Goal: Transaction & Acquisition: Book appointment/travel/reservation

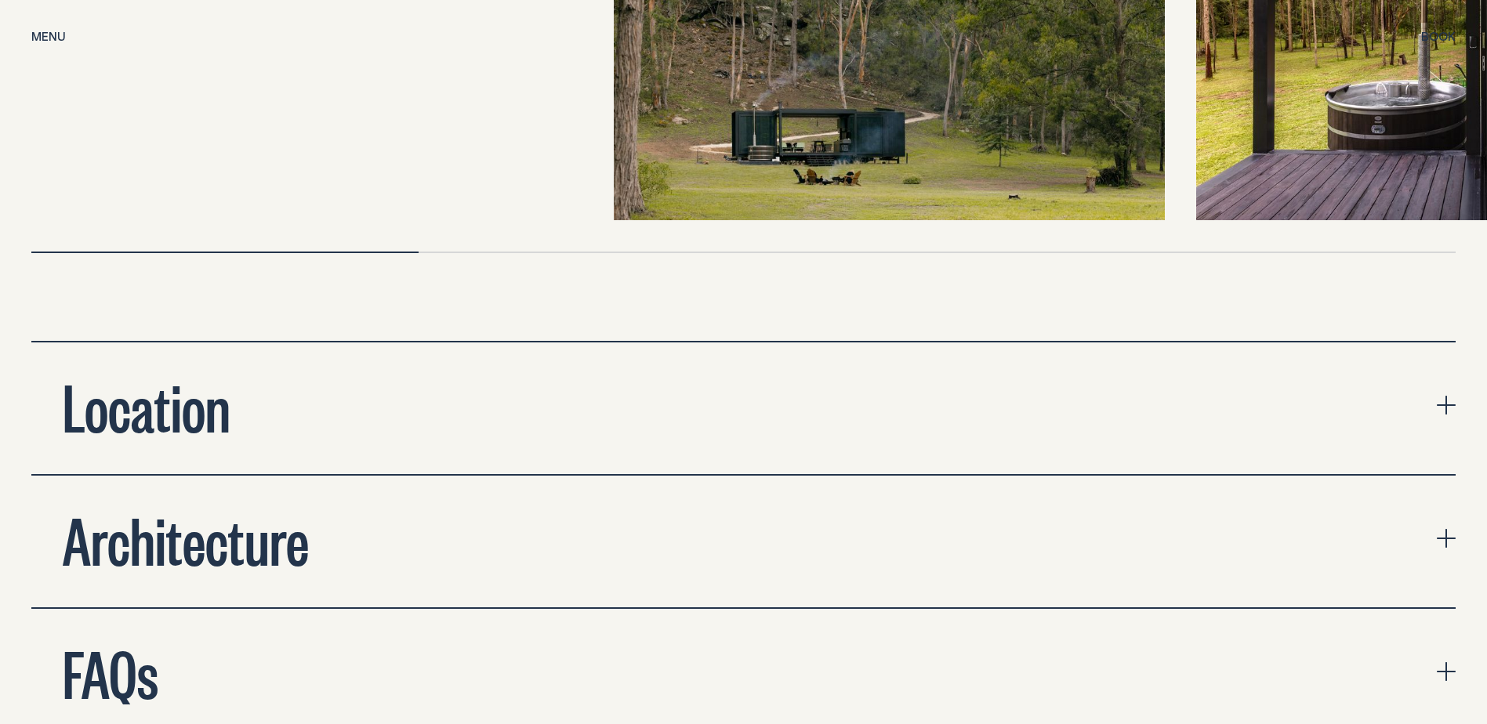
scroll to position [5801, 0]
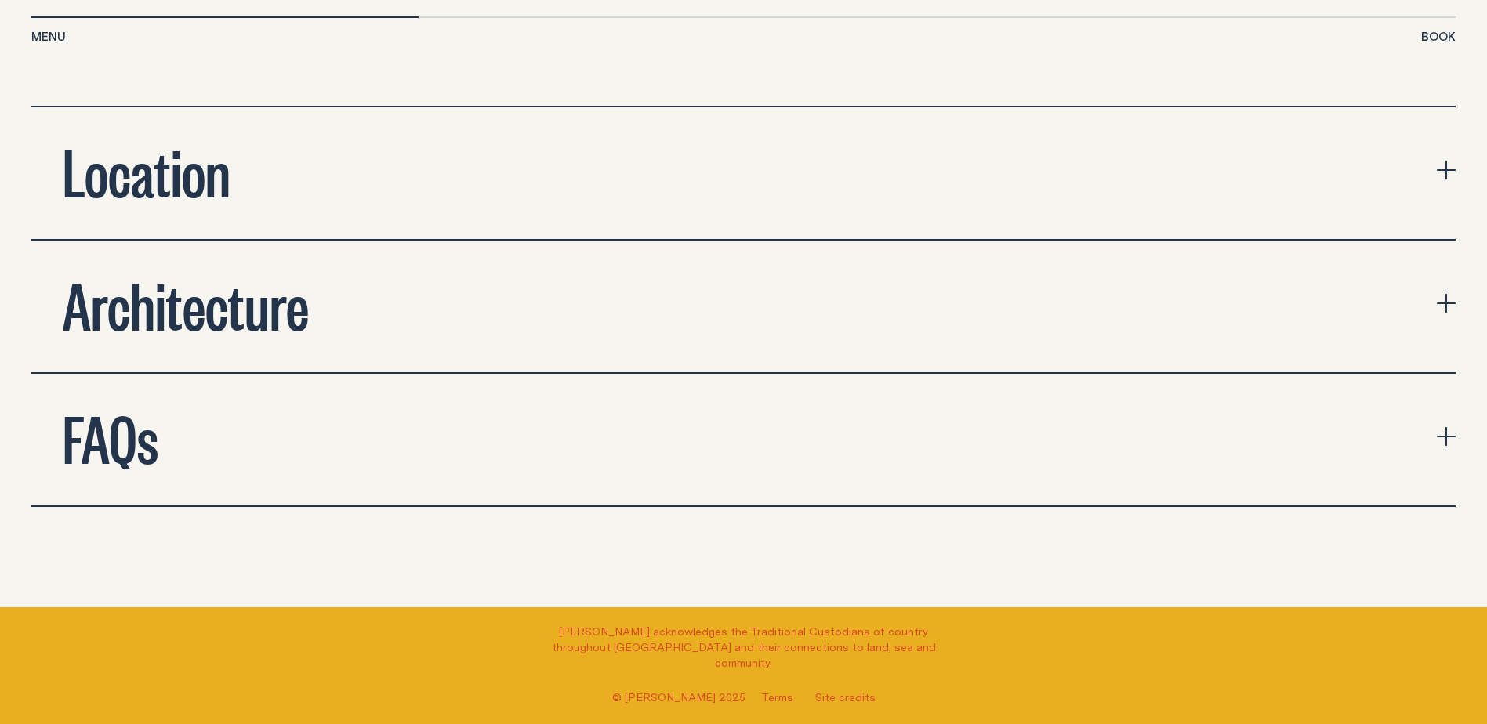
click at [1448, 161] on icon "expand accordion" at bounding box center [1446, 170] width 19 height 19
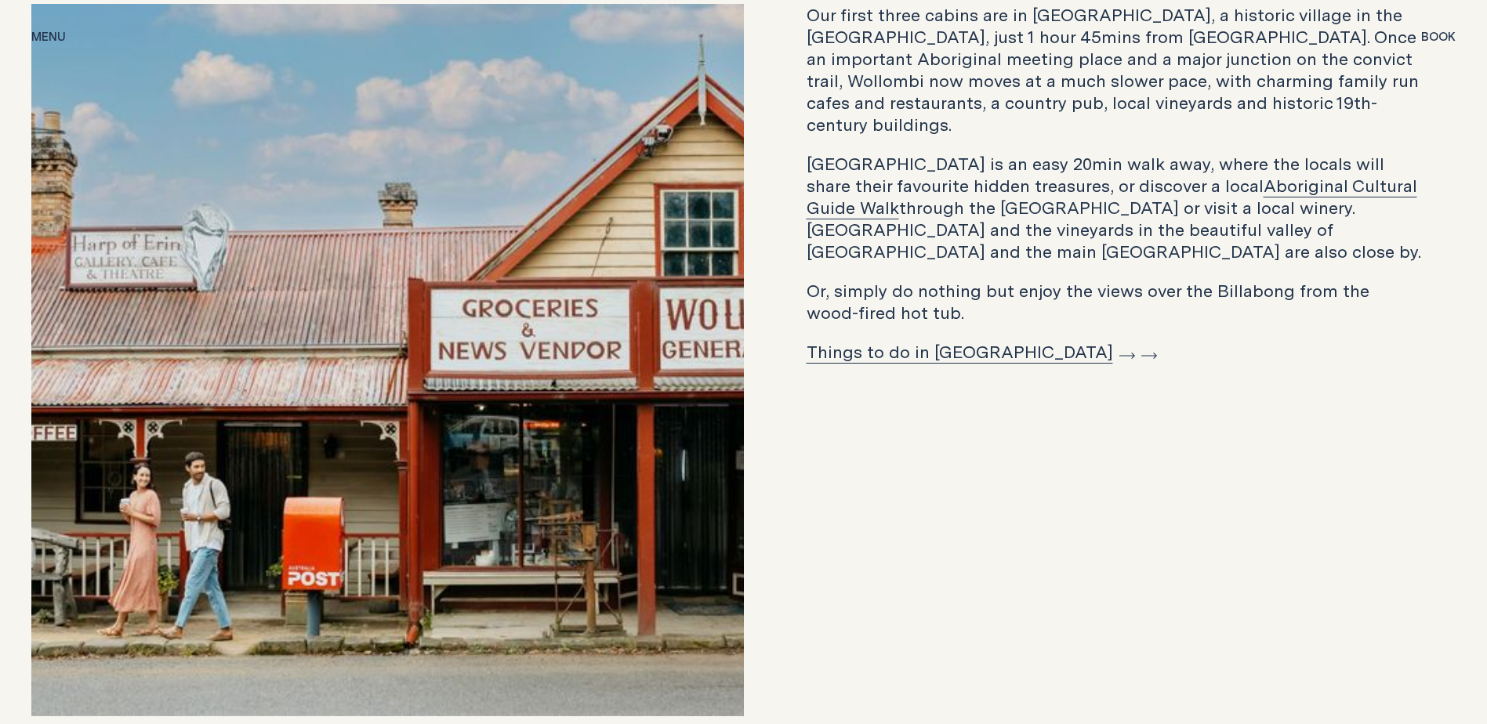
scroll to position [5958, 0]
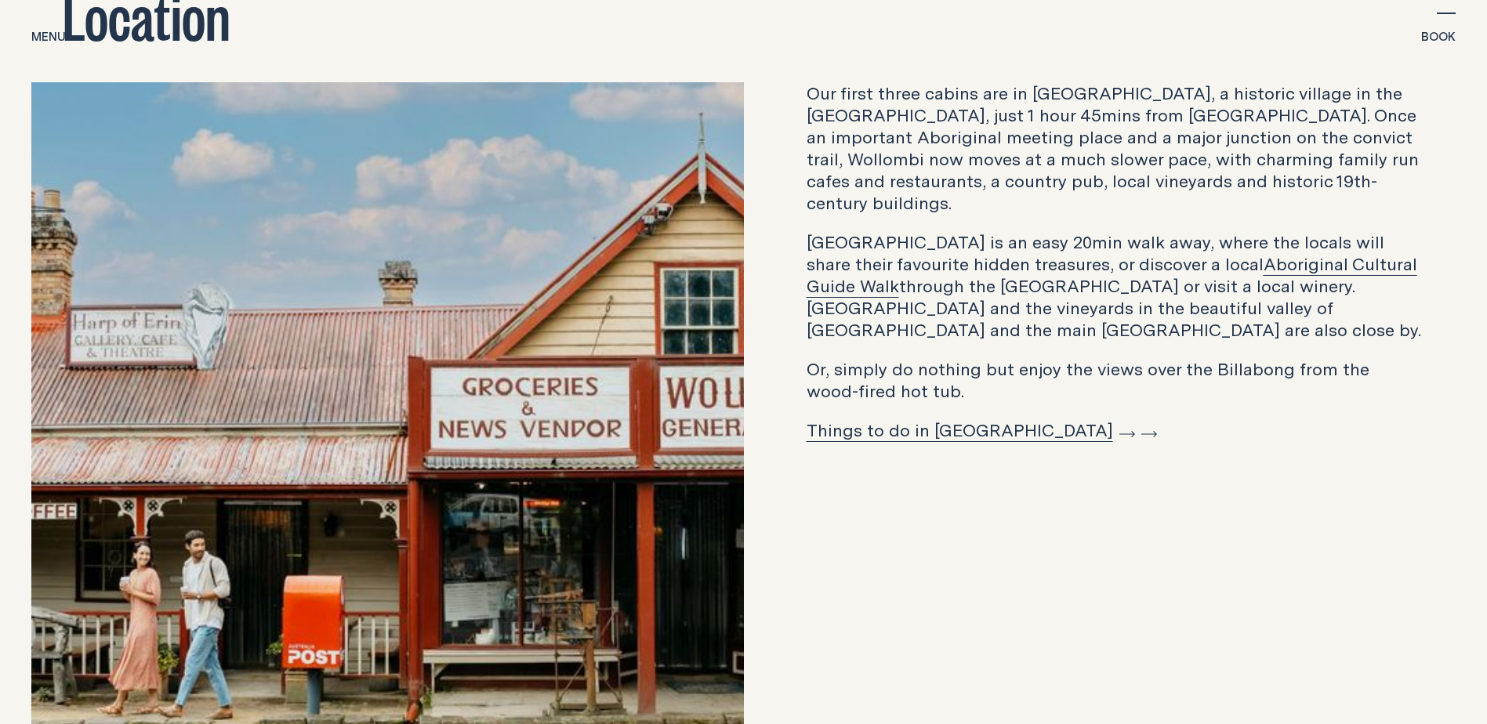
click at [950, 418] on link "Things to do in [GEOGRAPHIC_DATA]" at bounding box center [971, 430] width 328 height 24
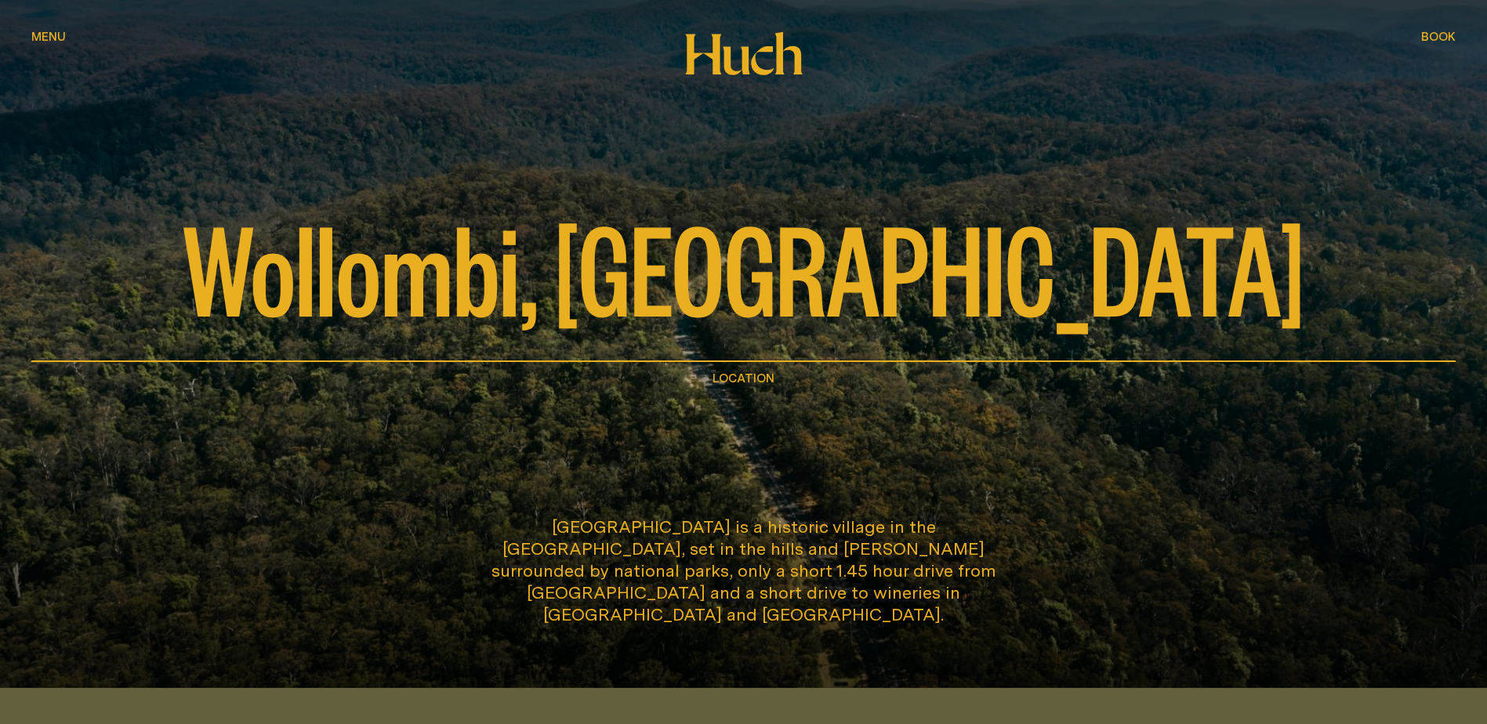
click at [54, 34] on span "Menu" at bounding box center [48, 37] width 34 height 12
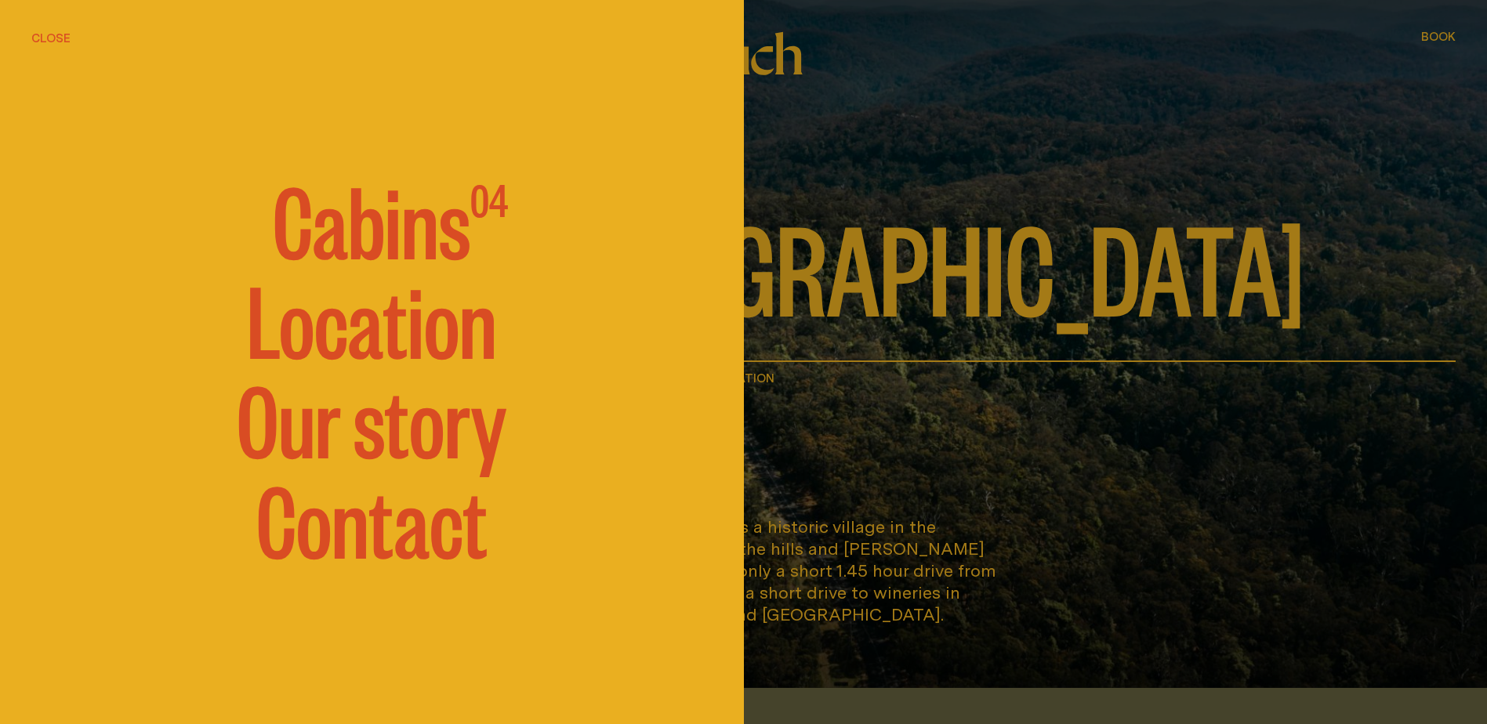
click at [394, 233] on span "Cabins" at bounding box center [372, 218] width 198 height 94
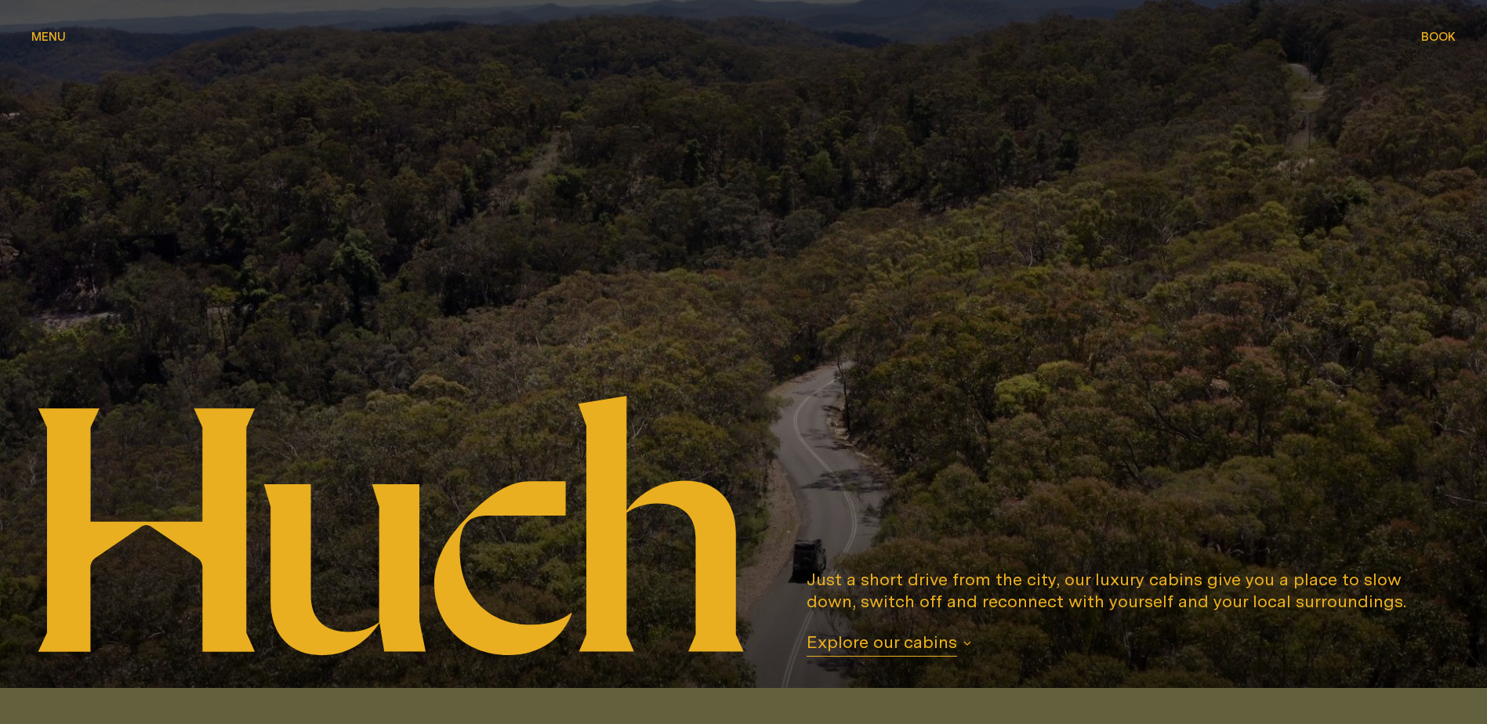
click at [882, 648] on span "Explore our cabins" at bounding box center [882, 644] width 151 height 26
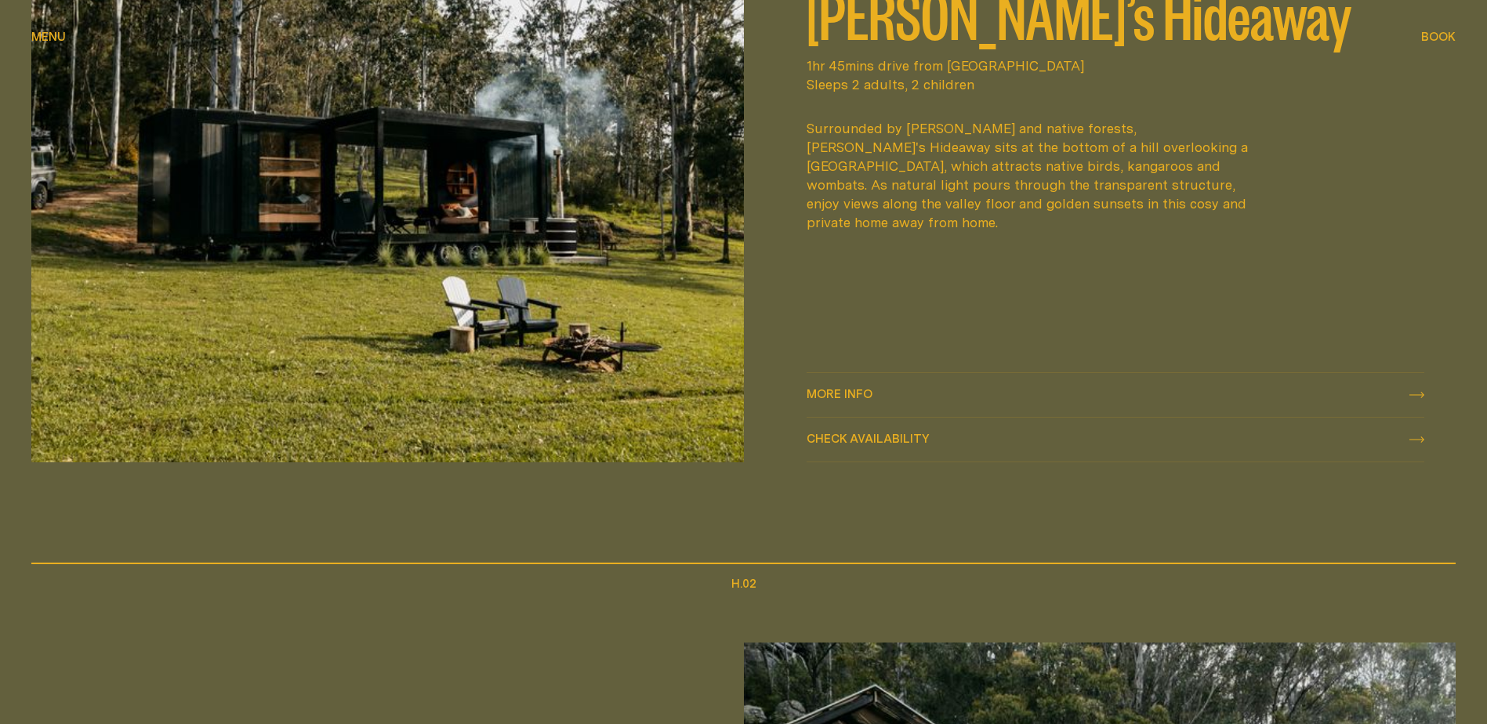
scroll to position [923, 0]
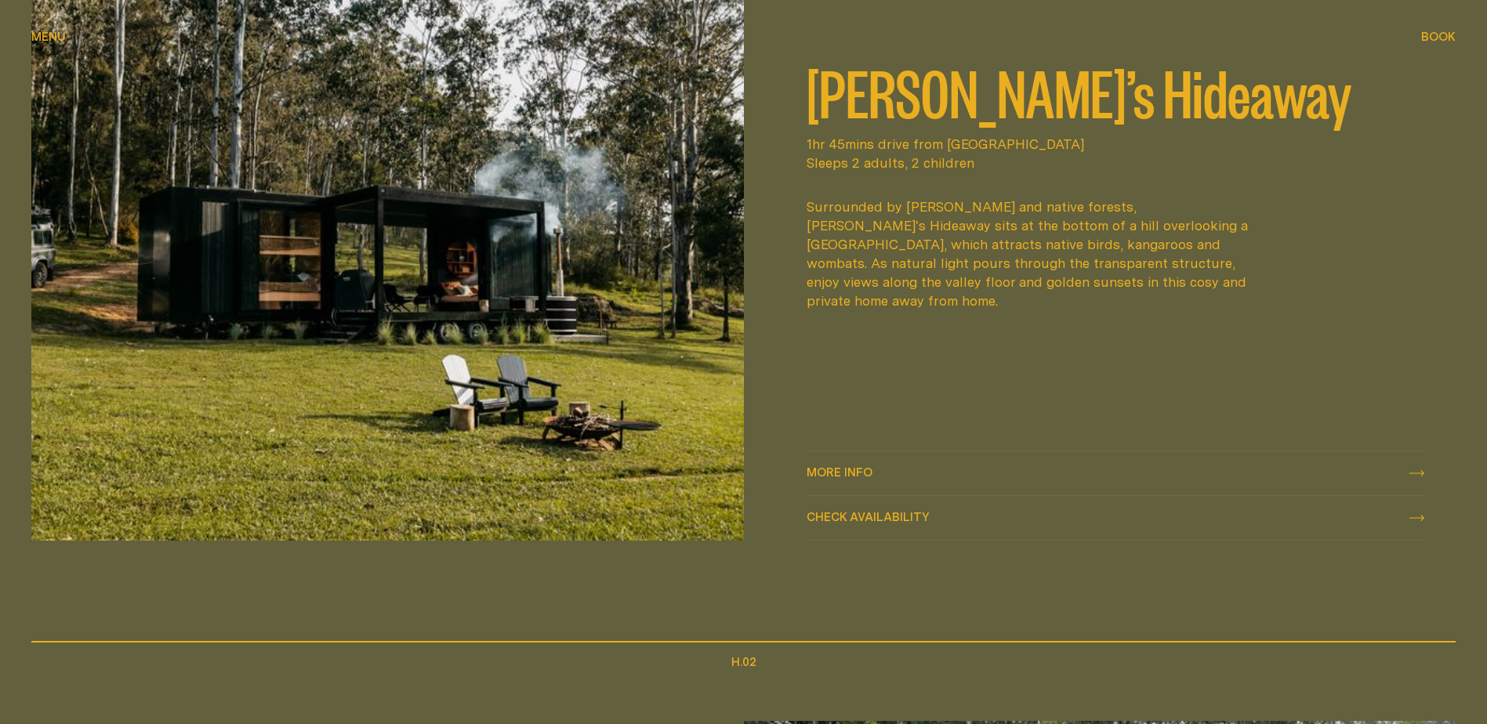
click at [1423, 471] on icon at bounding box center [1416, 473] width 15 height 6
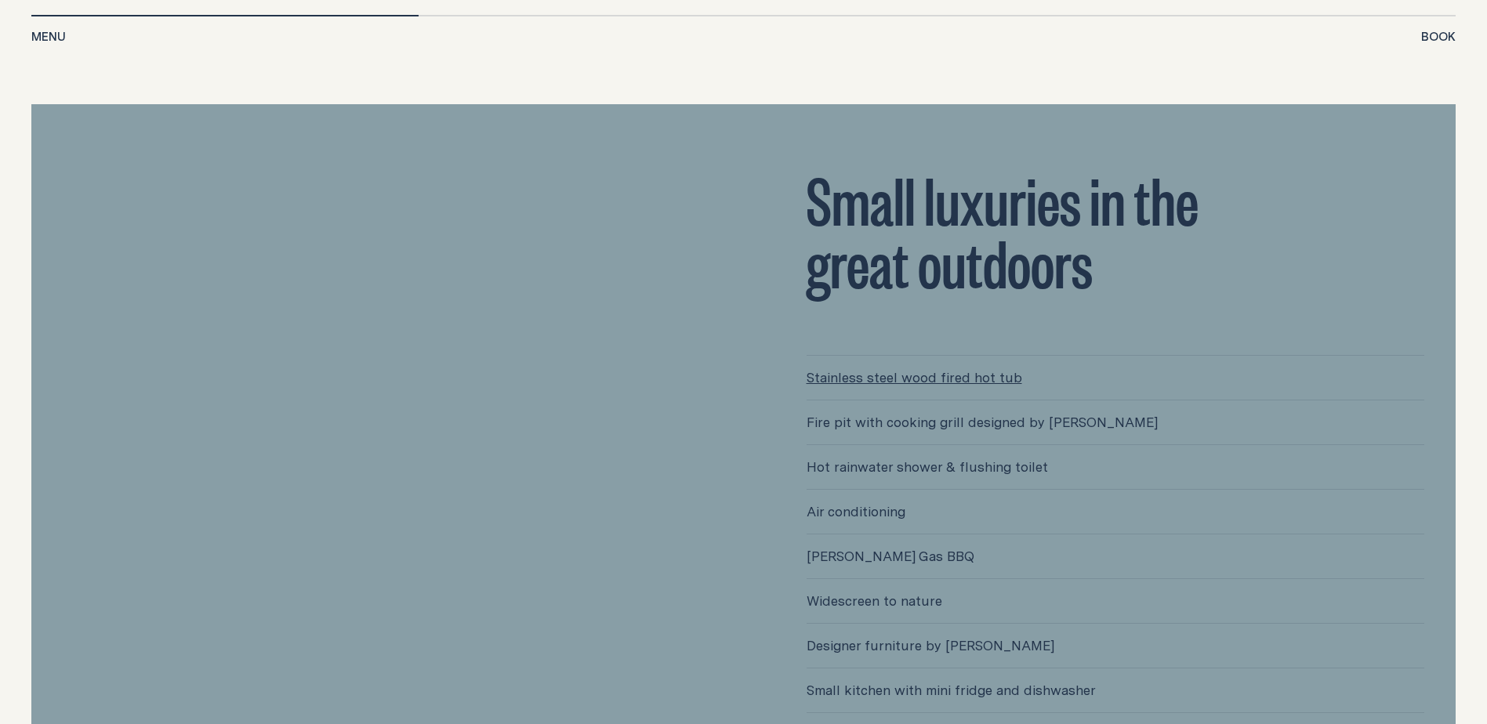
scroll to position [3675, 0]
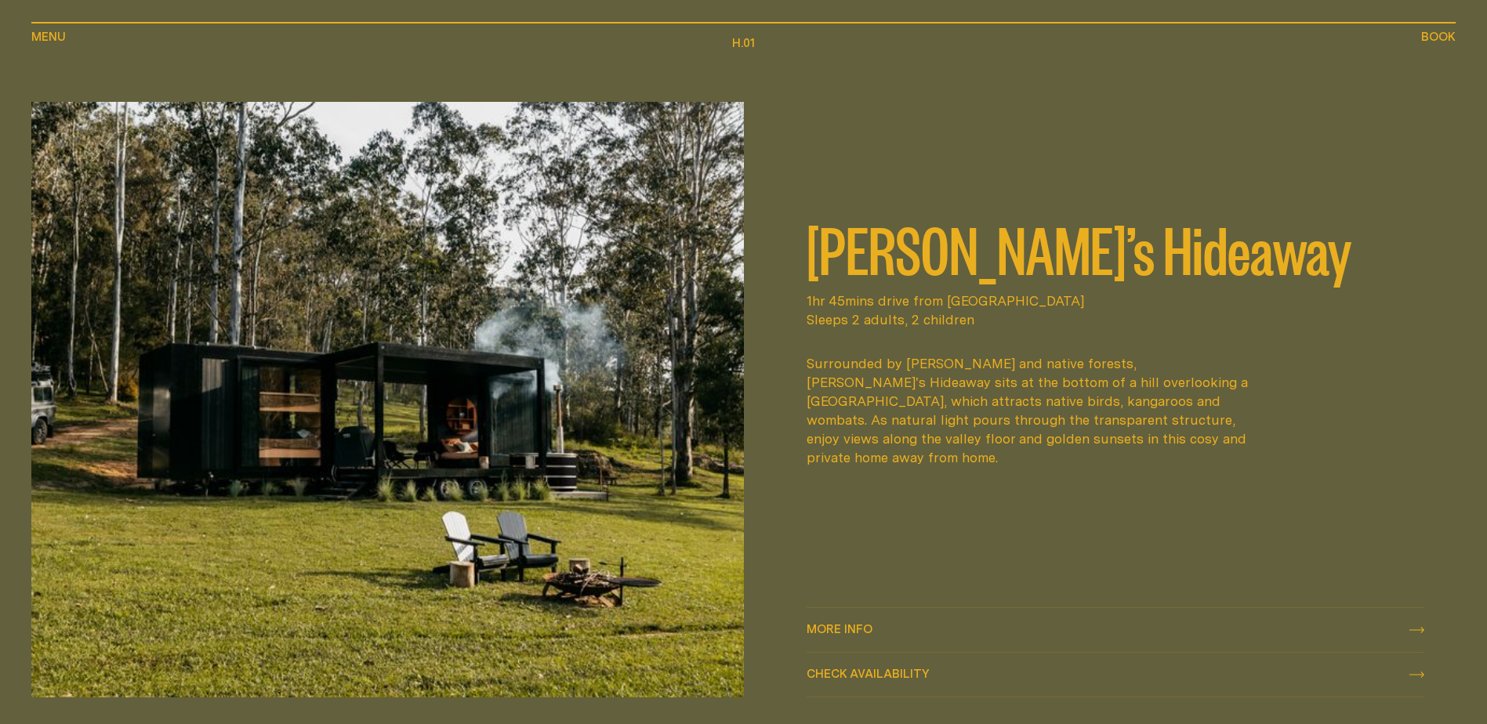
scroll to position [845, 0]
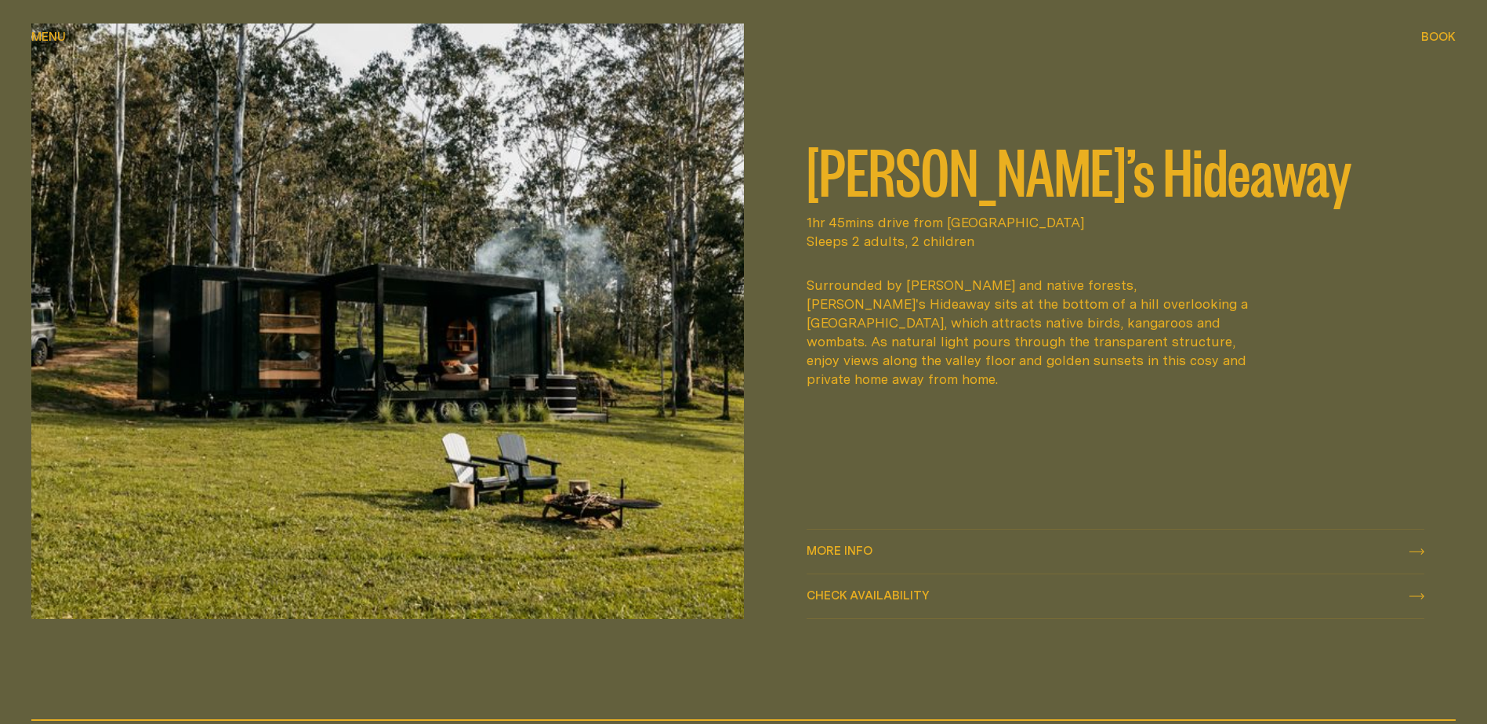
click at [1413, 595] on icon "check availability" at bounding box center [1416, 596] width 15 height 6
select select "******"
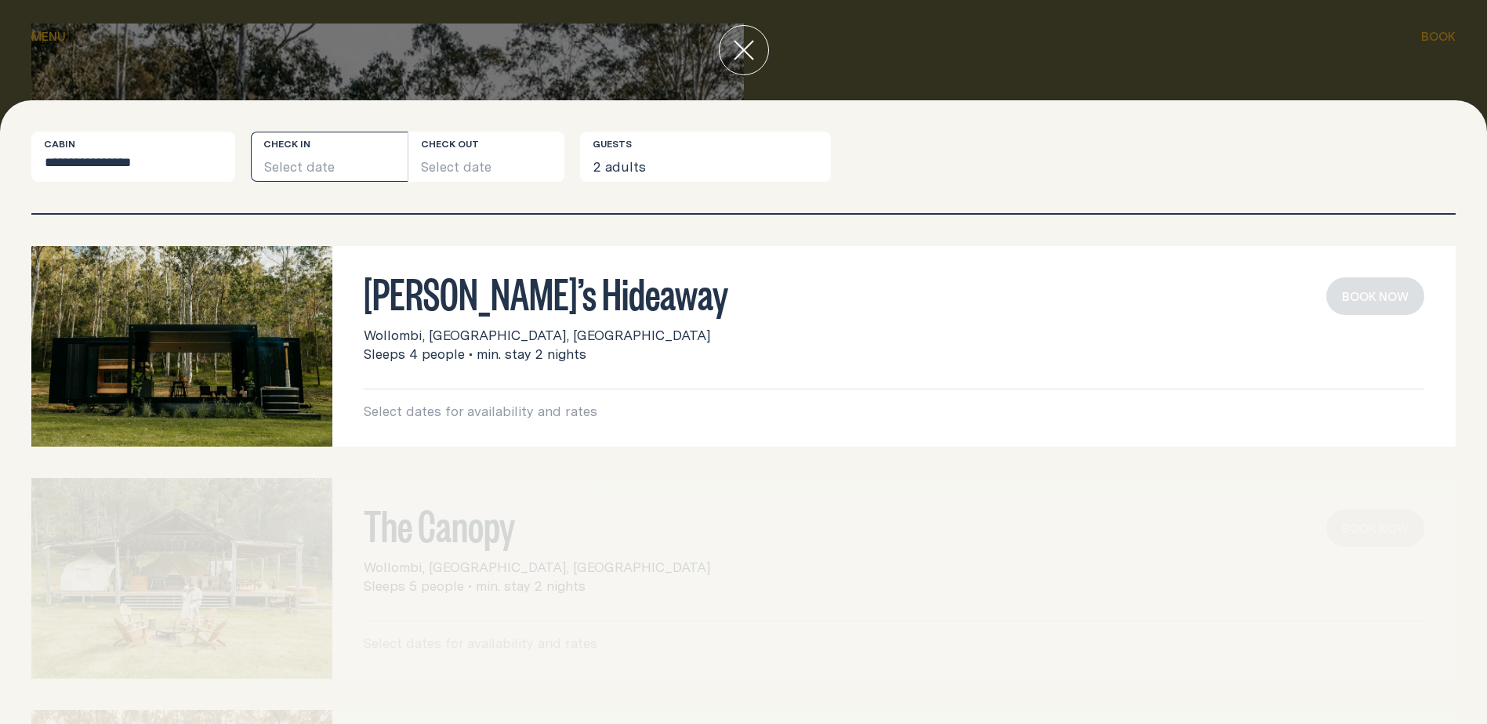
click at [340, 163] on button "Select date" at bounding box center [329, 157] width 157 height 50
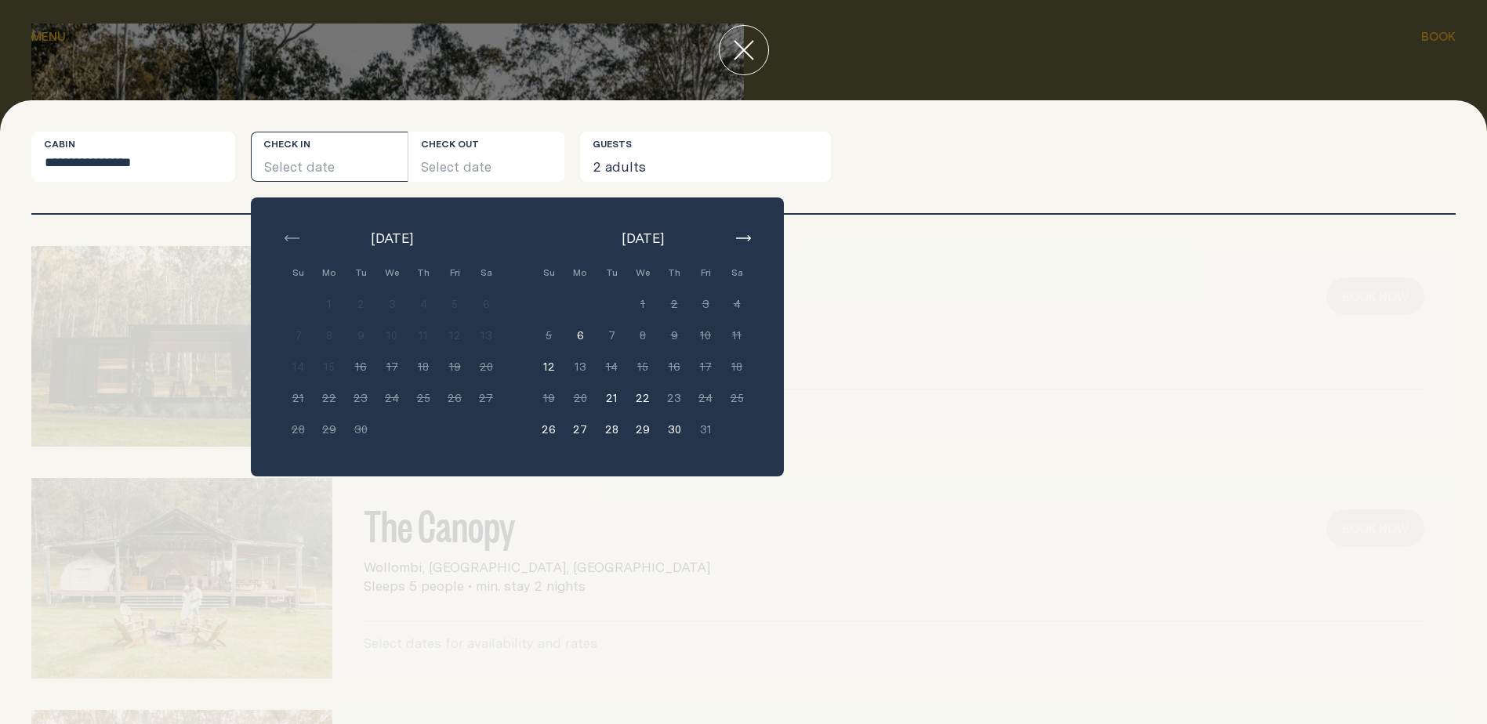
click at [750, 241] on icon "button" at bounding box center [743, 238] width 15 height 6
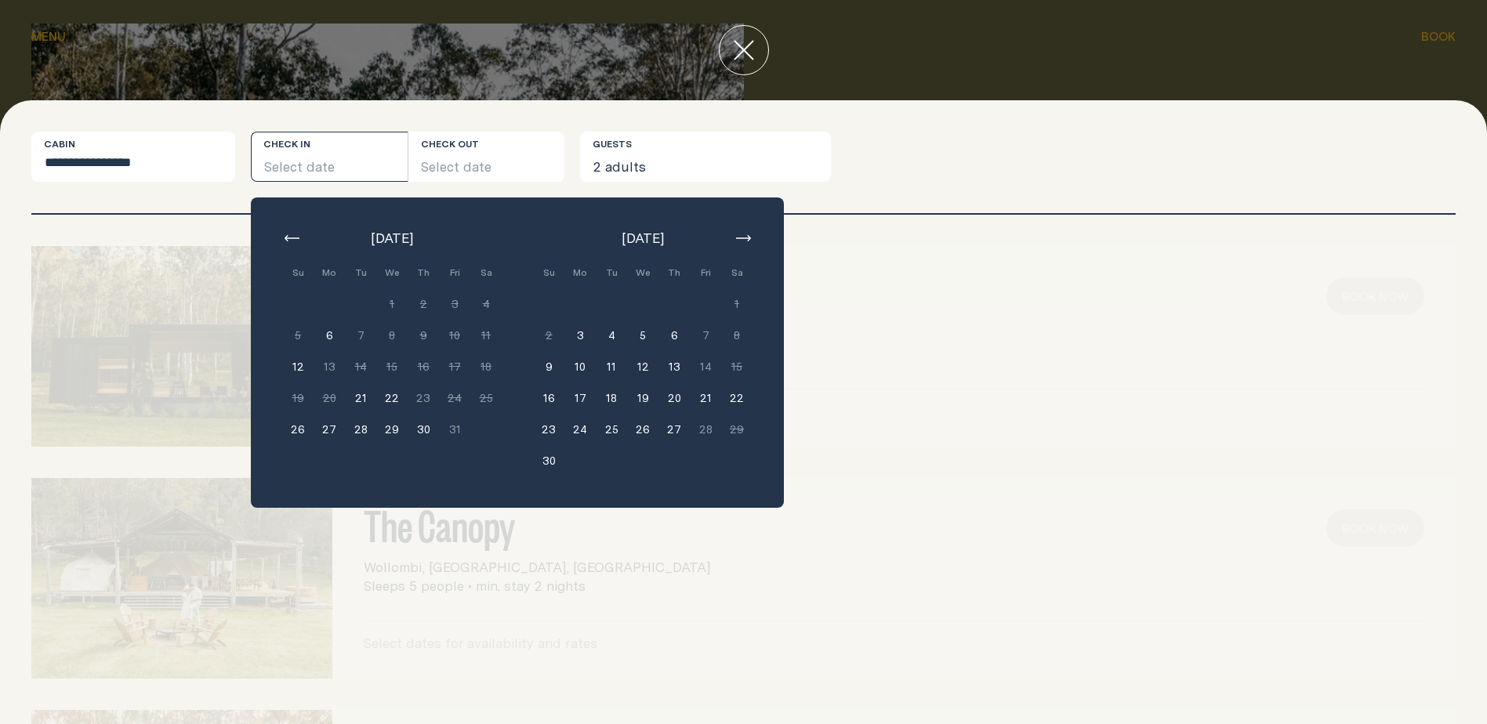
click at [579, 361] on button "10" at bounding box center [579, 366] width 31 height 31
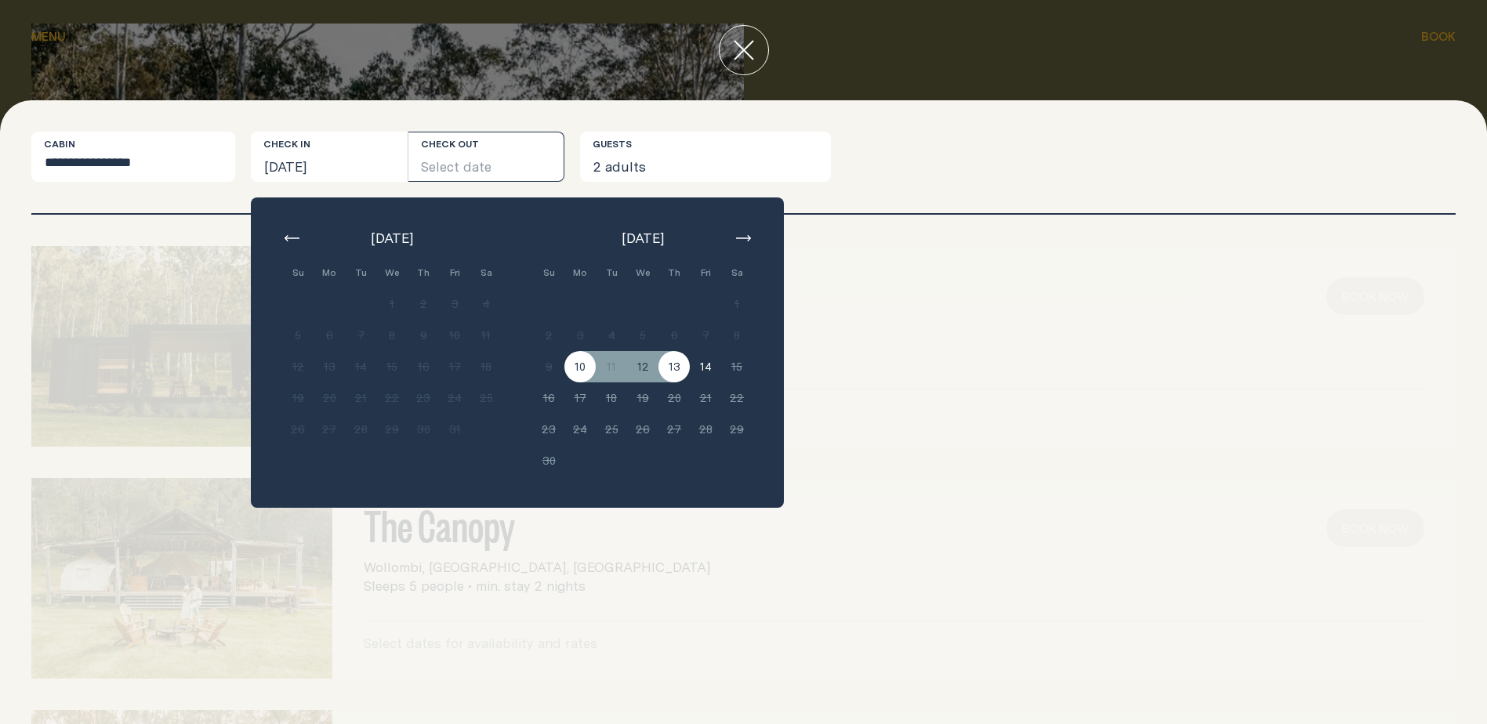
click at [675, 367] on button "13" at bounding box center [673, 366] width 31 height 31
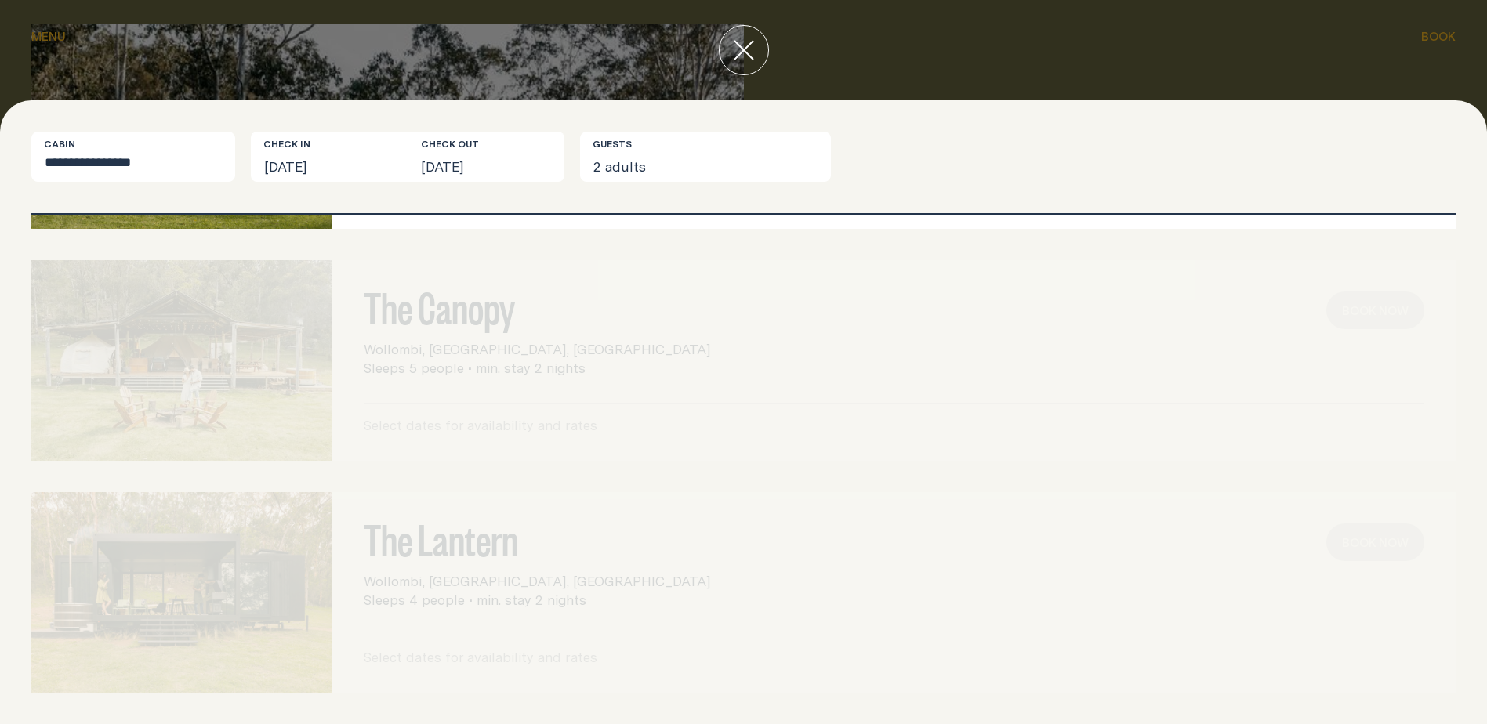
scroll to position [0, 0]
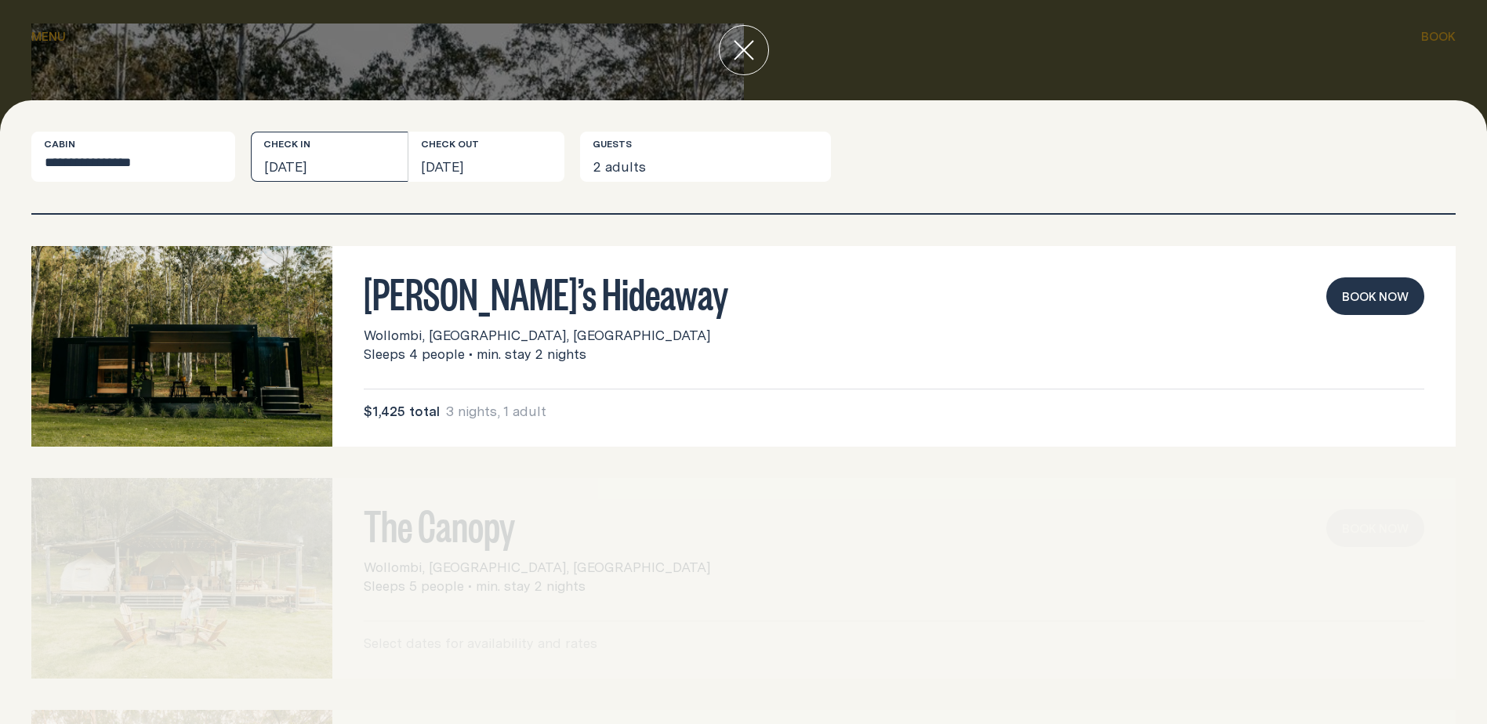
click at [321, 142] on button "[DATE]" at bounding box center [329, 157] width 157 height 50
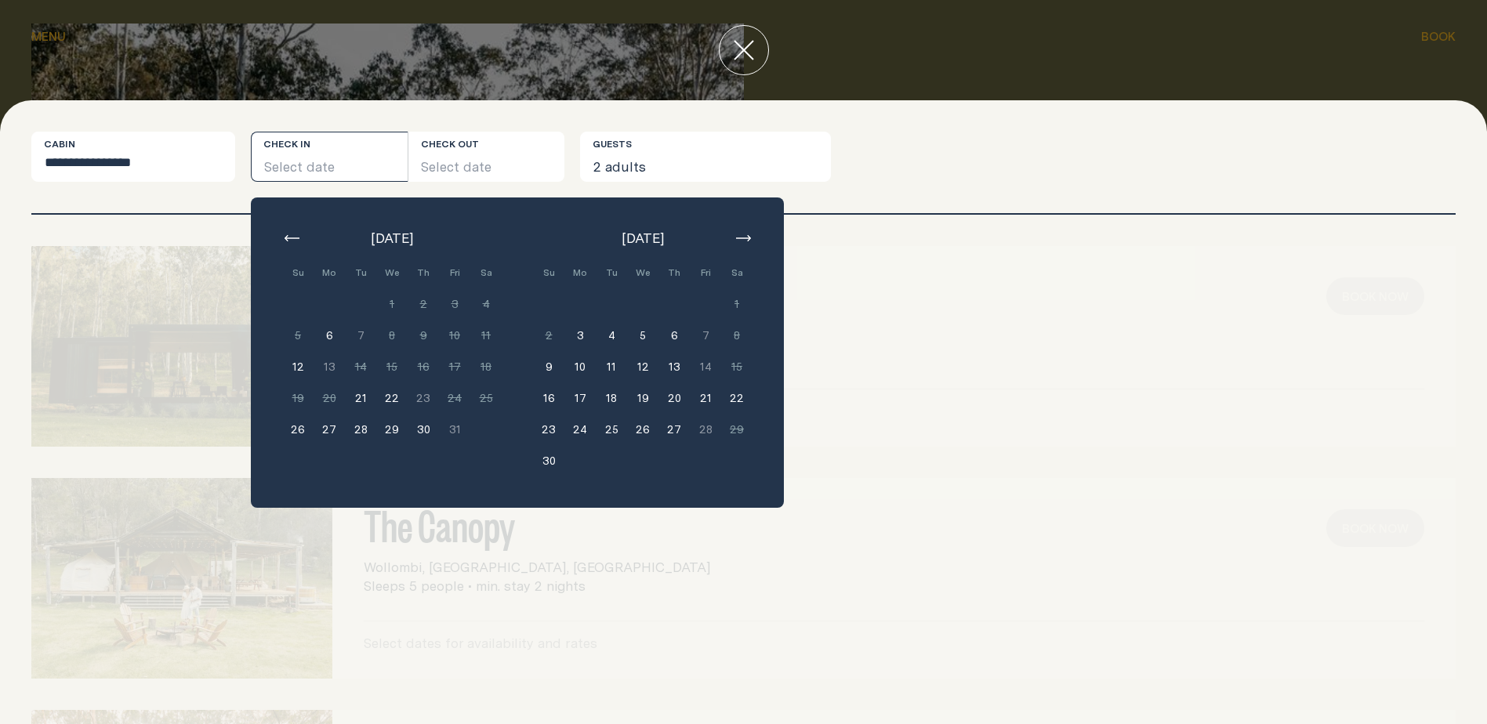
click at [547, 369] on button "9" at bounding box center [548, 366] width 31 height 31
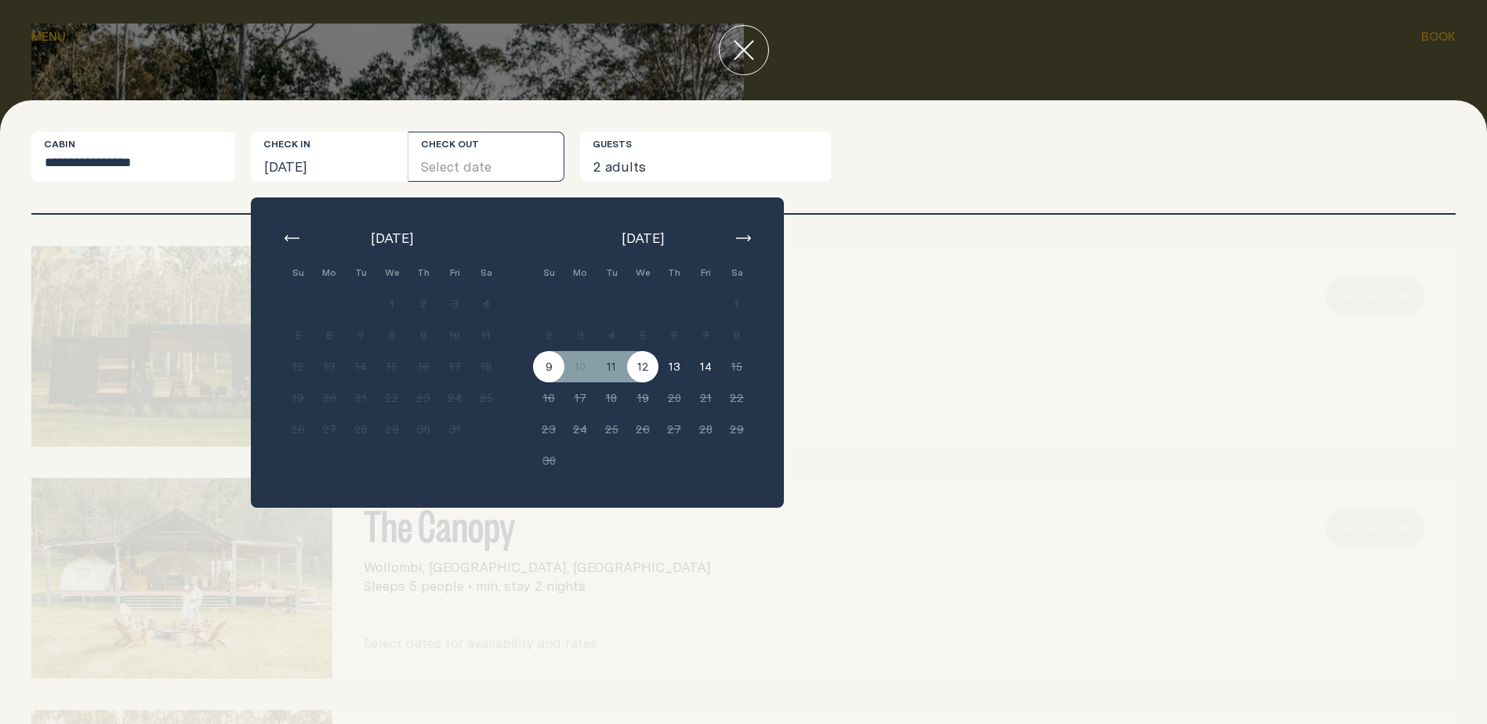
click at [647, 371] on button "12" at bounding box center [642, 366] width 31 height 31
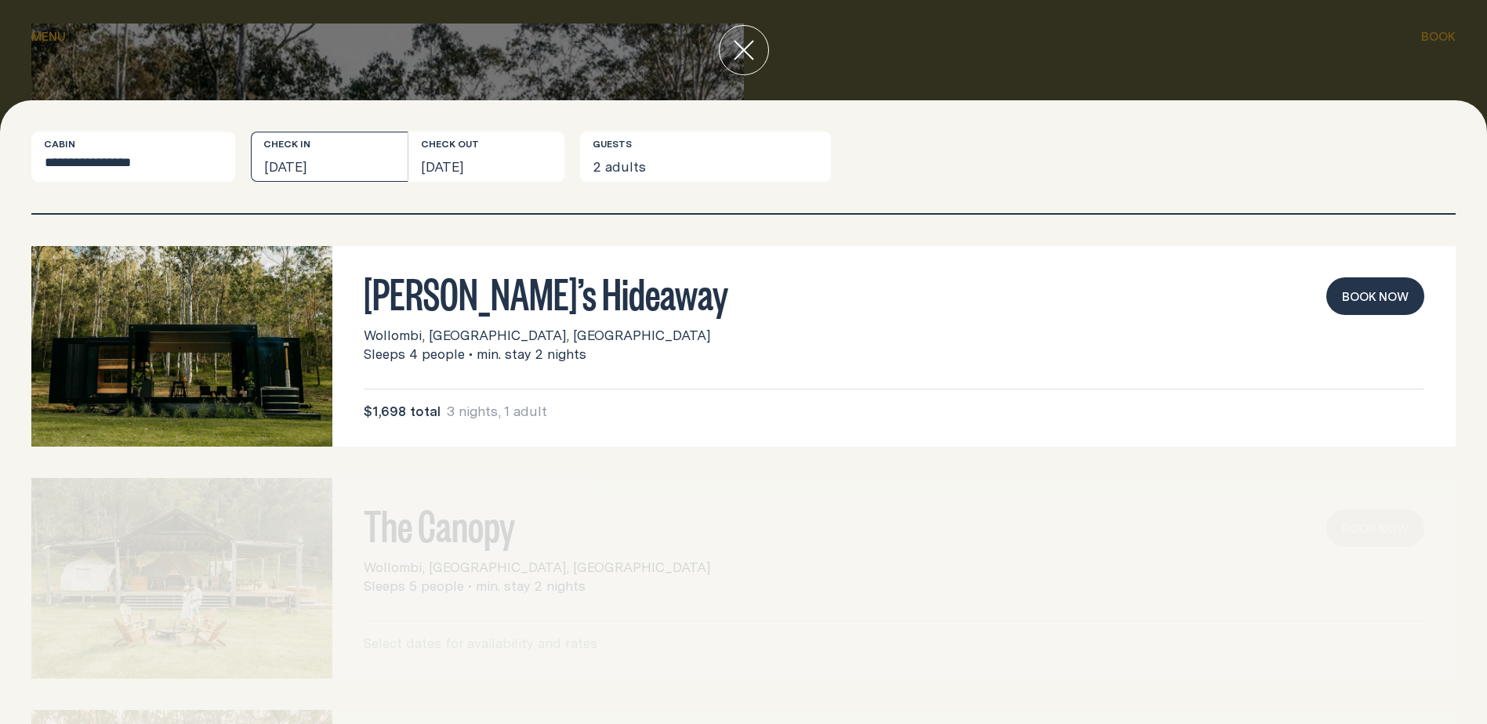
click at [345, 163] on button "[DATE]" at bounding box center [329, 157] width 157 height 50
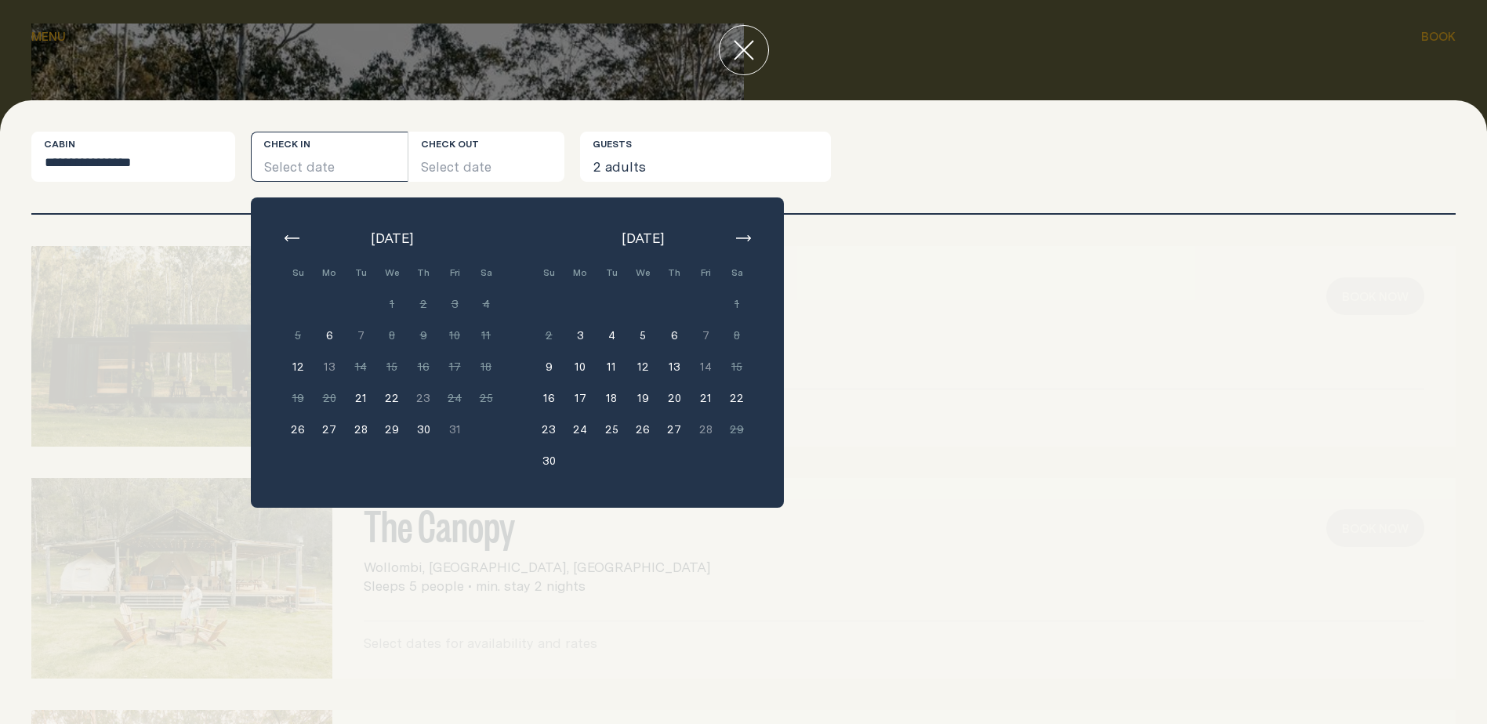
click at [582, 368] on button "10" at bounding box center [579, 366] width 31 height 31
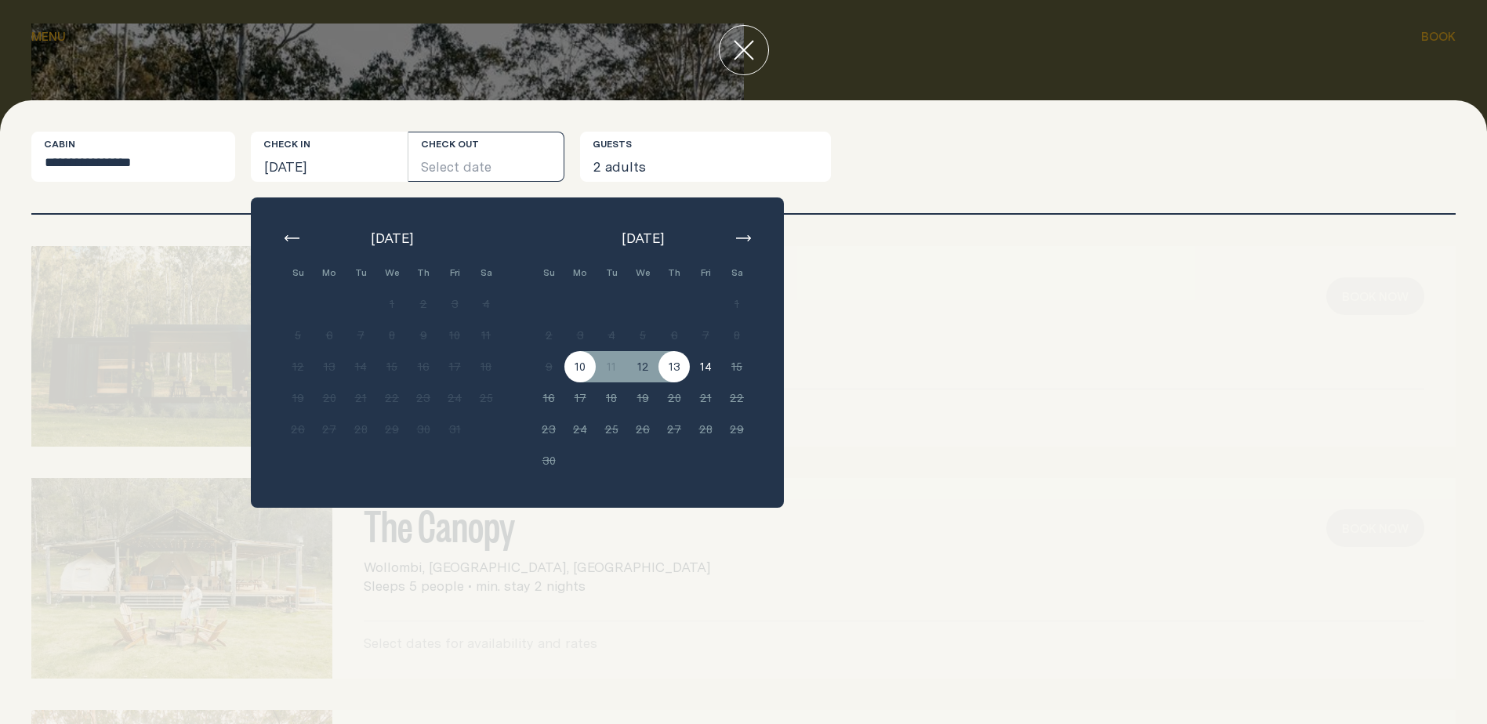
click at [664, 368] on button "13" at bounding box center [673, 366] width 31 height 31
